Goal: Task Accomplishment & Management: Complete application form

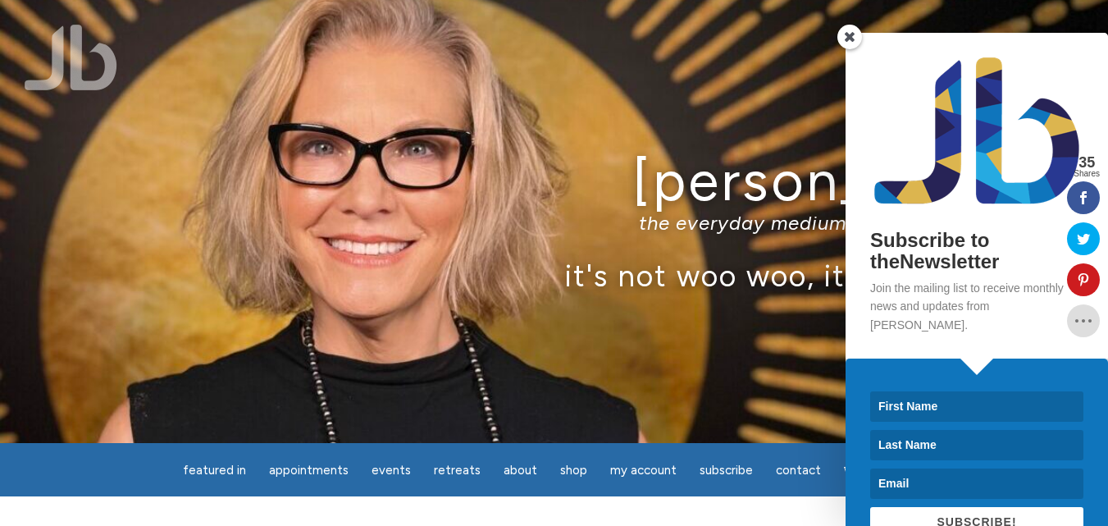
click at [766, 454] on link "Contact" at bounding box center [798, 470] width 65 height 32
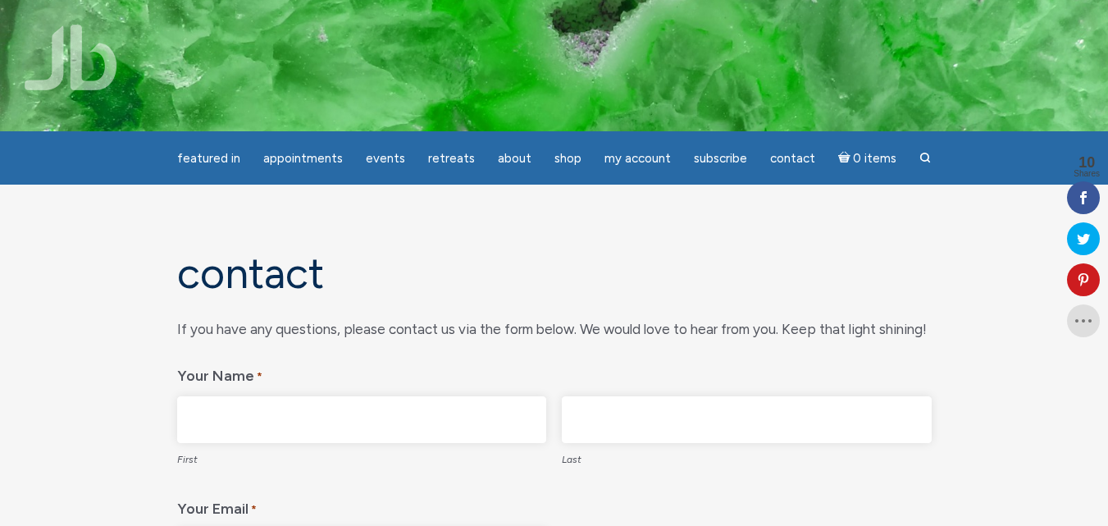
click at [256, 454] on label "First" at bounding box center [362, 458] width 370 height 30
click at [256, 443] on input "First" at bounding box center [362, 419] width 370 height 47
click at [249, 436] on input "First" at bounding box center [362, 419] width 370 height 47
type input "[PERSON_NAME]"
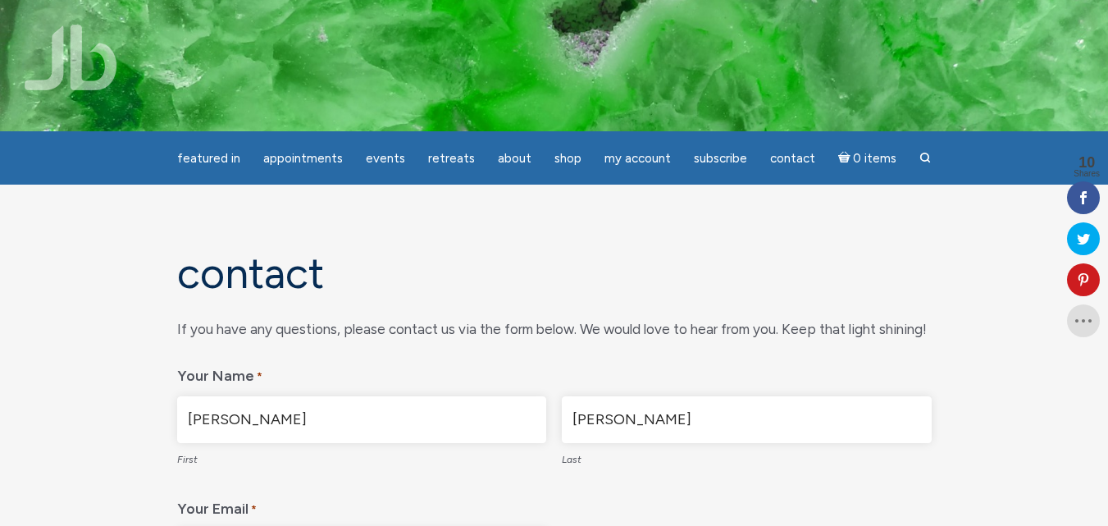
type input "[PERSON_NAME][EMAIL_ADDRESS][DOMAIN_NAME]"
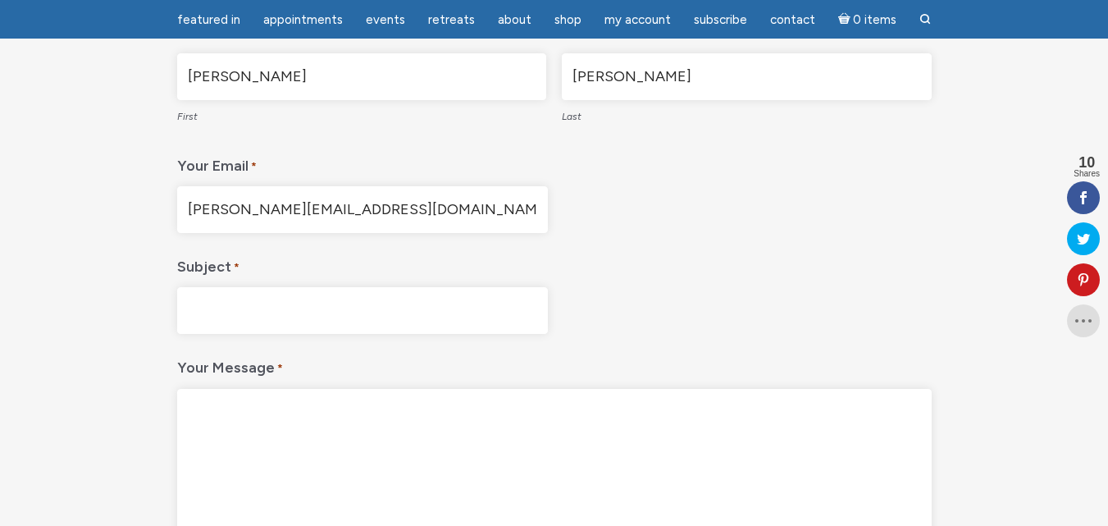
paste textarea "Hi, Your business now has the opportunity to eliminate thousands in credit card…"
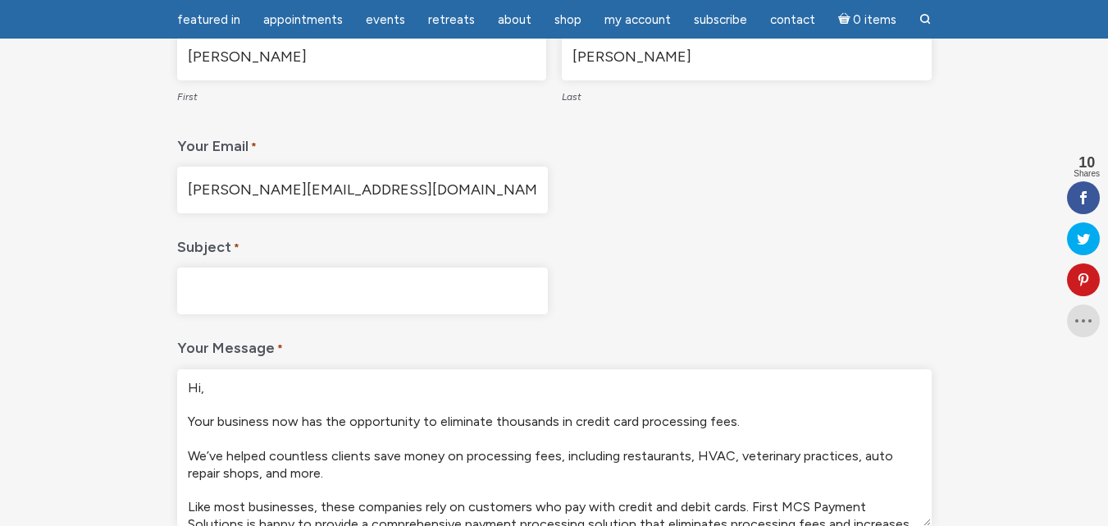
scroll to position [211, 0]
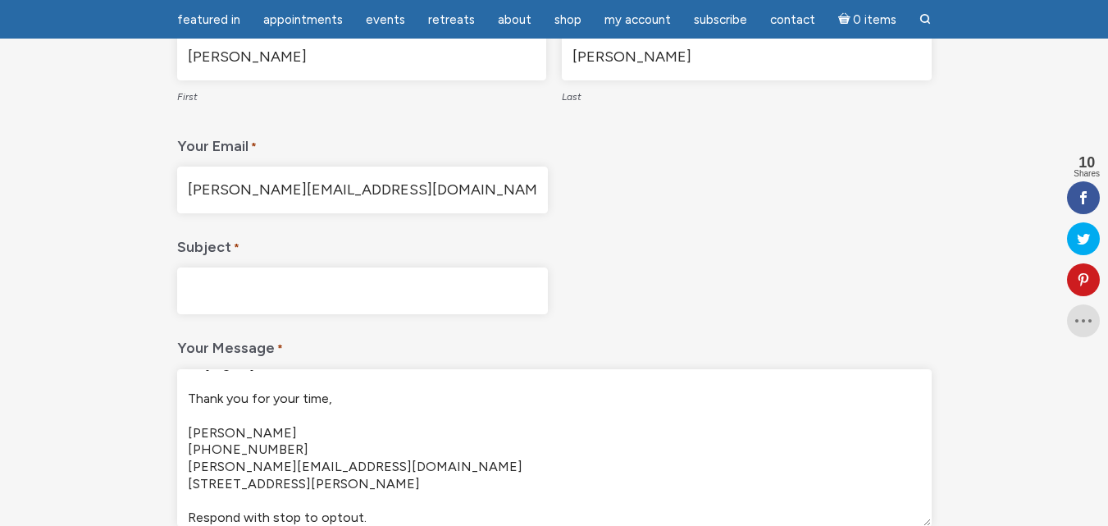
type textarea "Hi, Your business now has the opportunity to eliminate thousands in credit card…"
click at [279, 314] on div "If you have any questions, please contact us via the form below. We would love …" at bounding box center [554, 244] width 755 height 580
paste input "Eliminate Thousands In CC Processing Fees"
click at [284, 288] on input "Subject *" at bounding box center [362, 290] width 371 height 47
type input "Eliminate Thousands In CC Processing Fees"
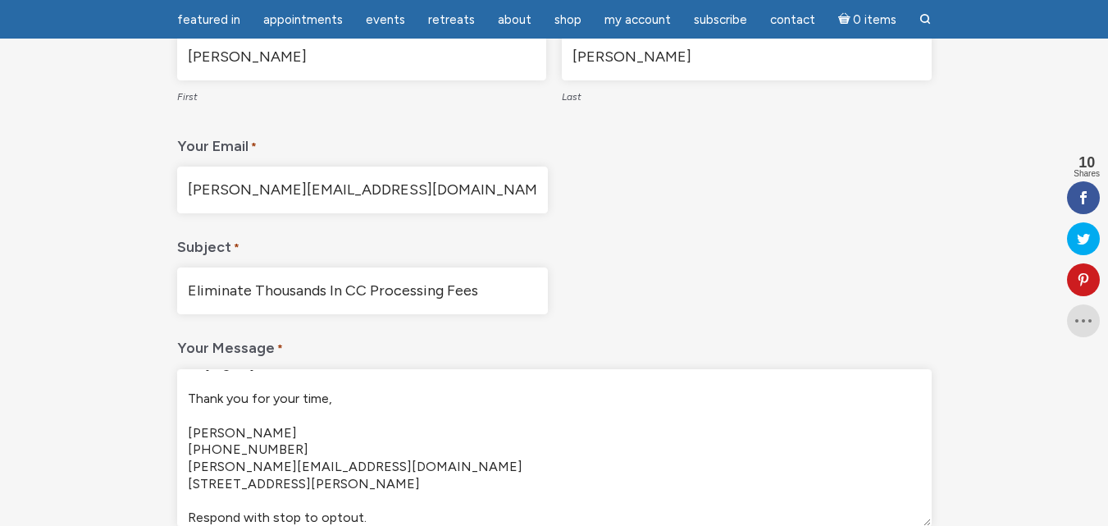
click at [369, 431] on textarea "Hi, Your business now has the opportunity to eliminate thousands in credit card…" at bounding box center [554, 448] width 755 height 158
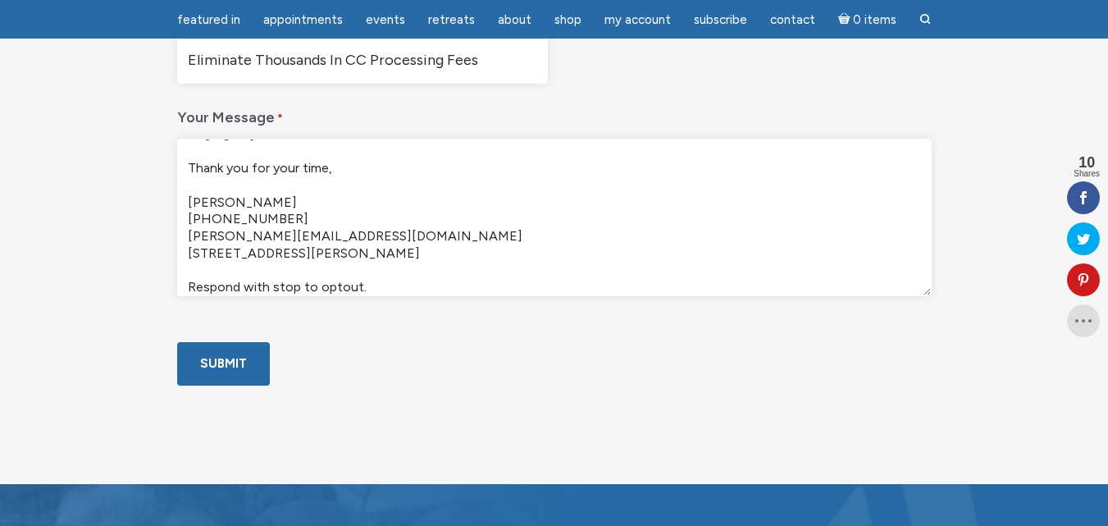
scroll to position [582, 0]
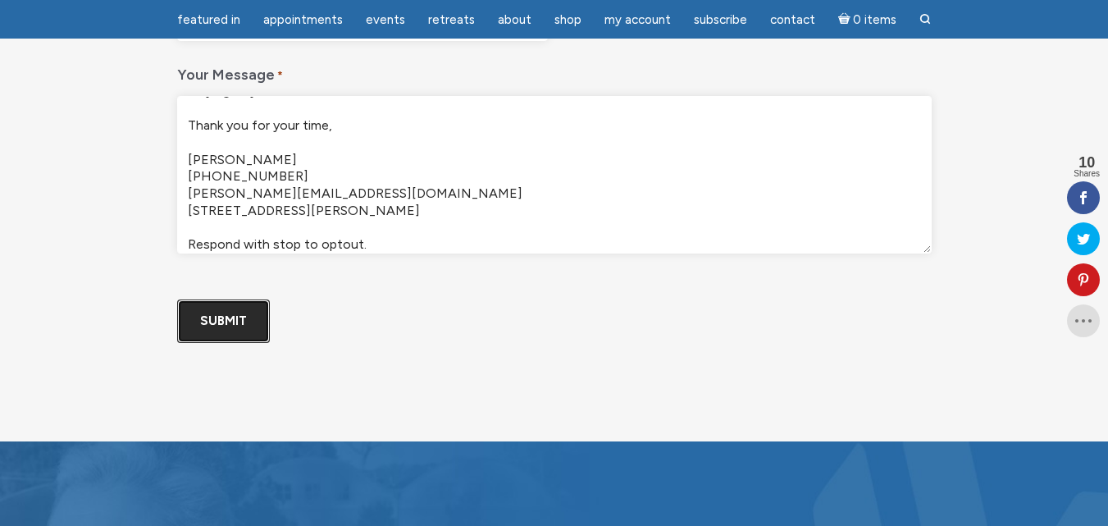
click at [215, 343] on input "Submit" at bounding box center [223, 320] width 93 height 43
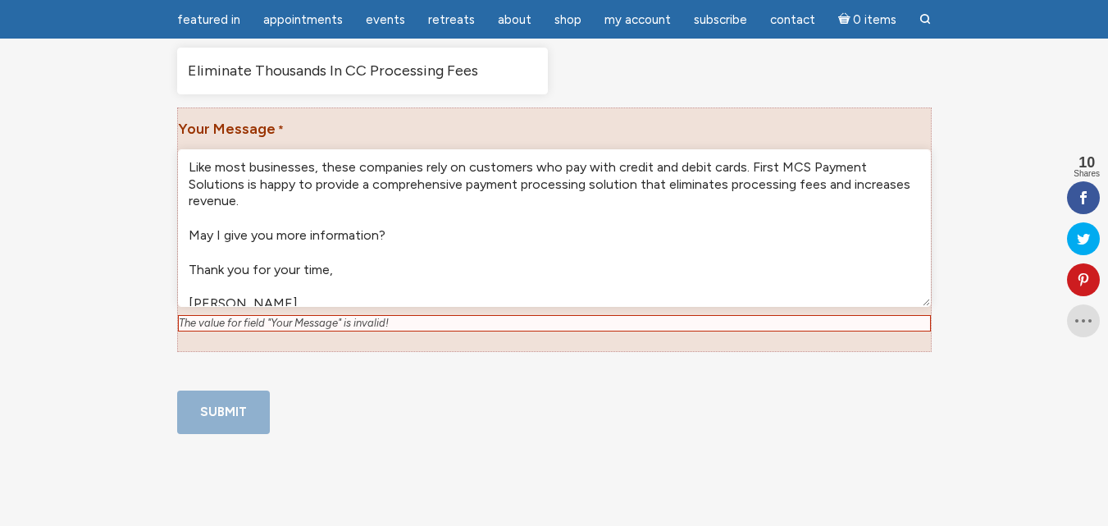
scroll to position [222, 0]
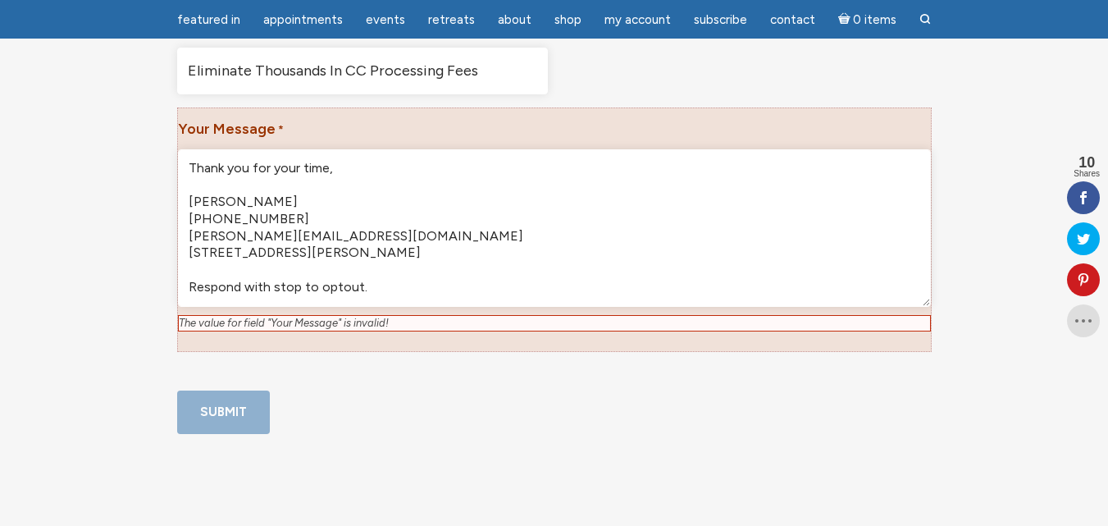
click at [259, 251] on textarea "Hi, Your business now has the opportunity to eliminate thousands in credit card…" at bounding box center [554, 228] width 753 height 158
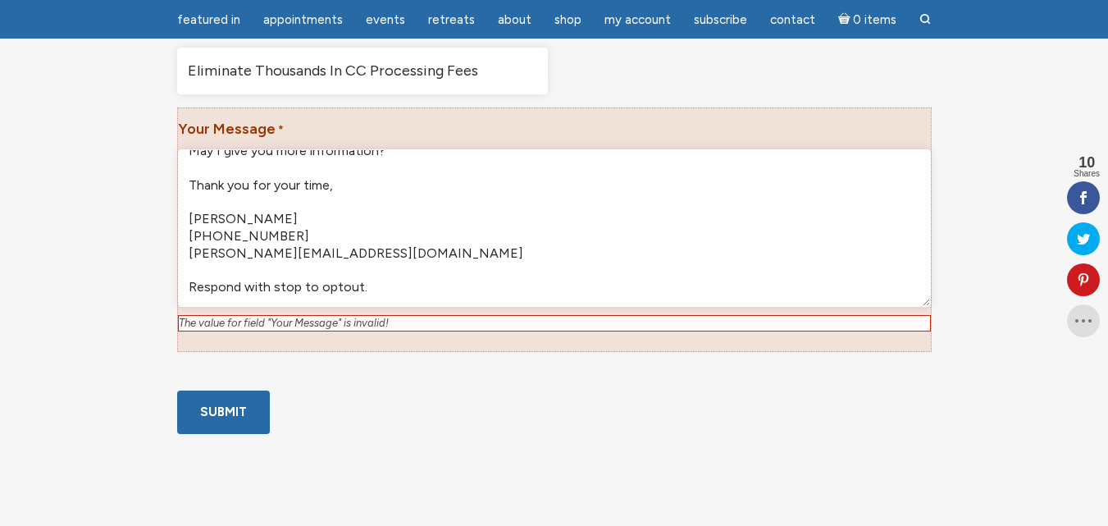
scroll to position [205, 0]
type textarea "Hi, Your business now has the opportunity to eliminate thousands in credit card…"
click at [214, 434] on input "Submit" at bounding box center [223, 411] width 93 height 43
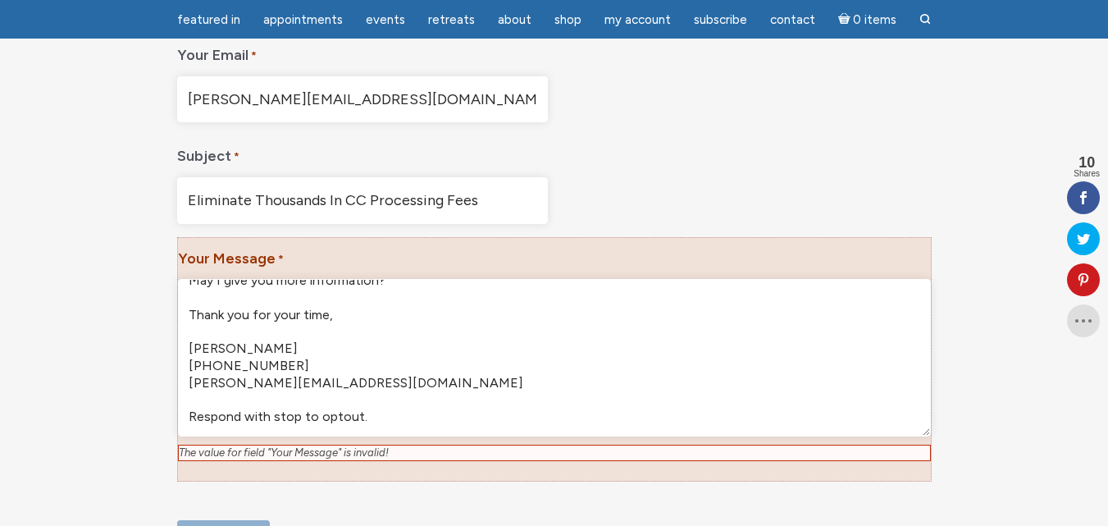
click at [218, 409] on textarea "Hi, Your business now has the opportunity to eliminate thousands in credit card…" at bounding box center [554, 358] width 753 height 158
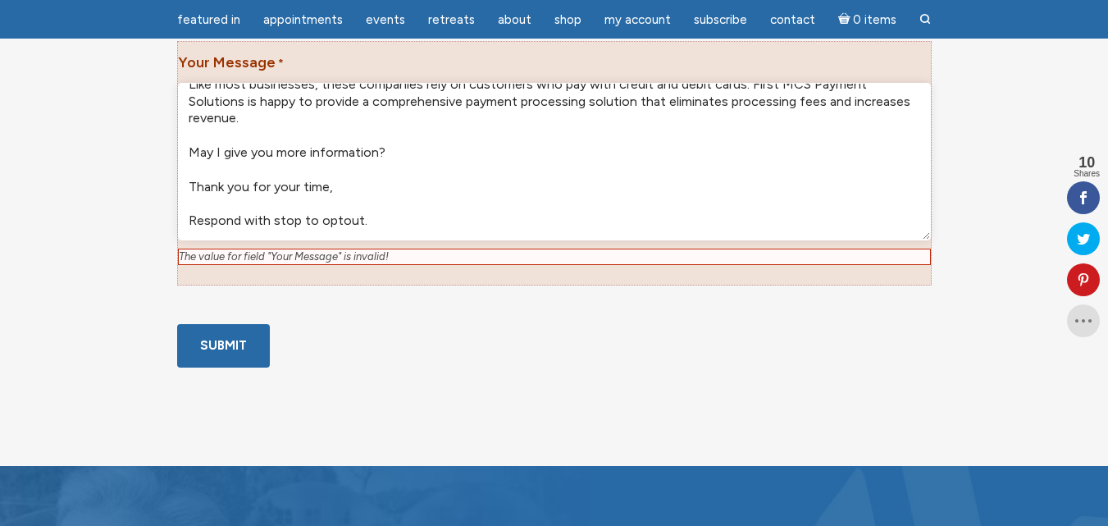
scroll to position [735, 0]
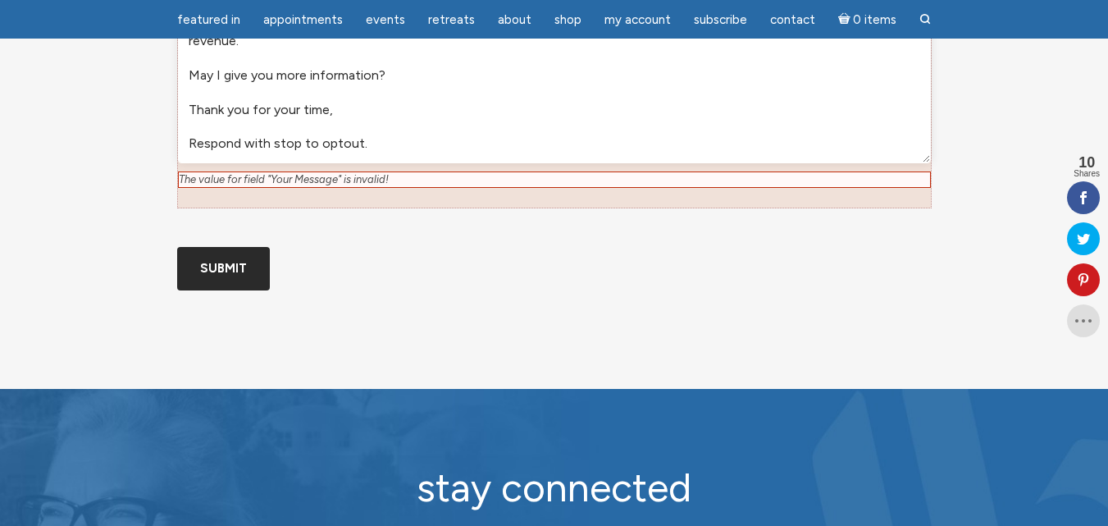
type textarea "Hi, Your business now has the opportunity to eliminate thousands in credit card…"
click at [225, 290] on input "Submit" at bounding box center [223, 268] width 93 height 43
